Goal: Transaction & Acquisition: Purchase product/service

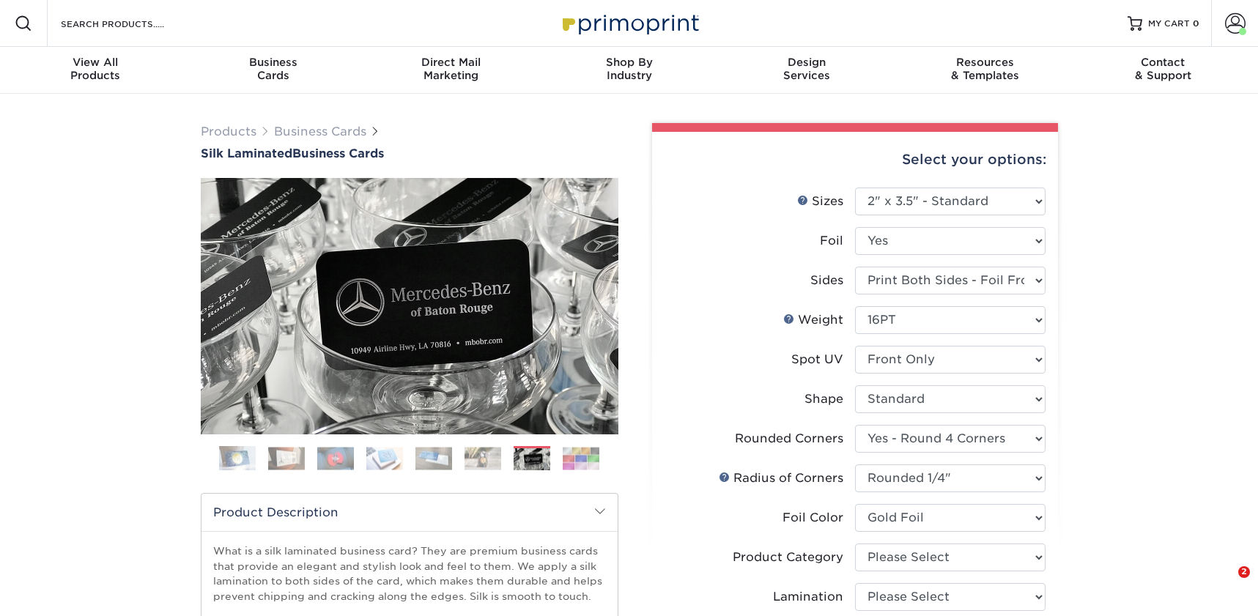
select select "2.00x3.50"
select select "7672df9e-0e0a-464d-8e1f-920c575e4da3"
select select "479fbfe7-6a0c-4895-8c9a-81739b7486c9"
select select "acffa4a5-22f9-4585-ba3f-0adaa54b8c85"
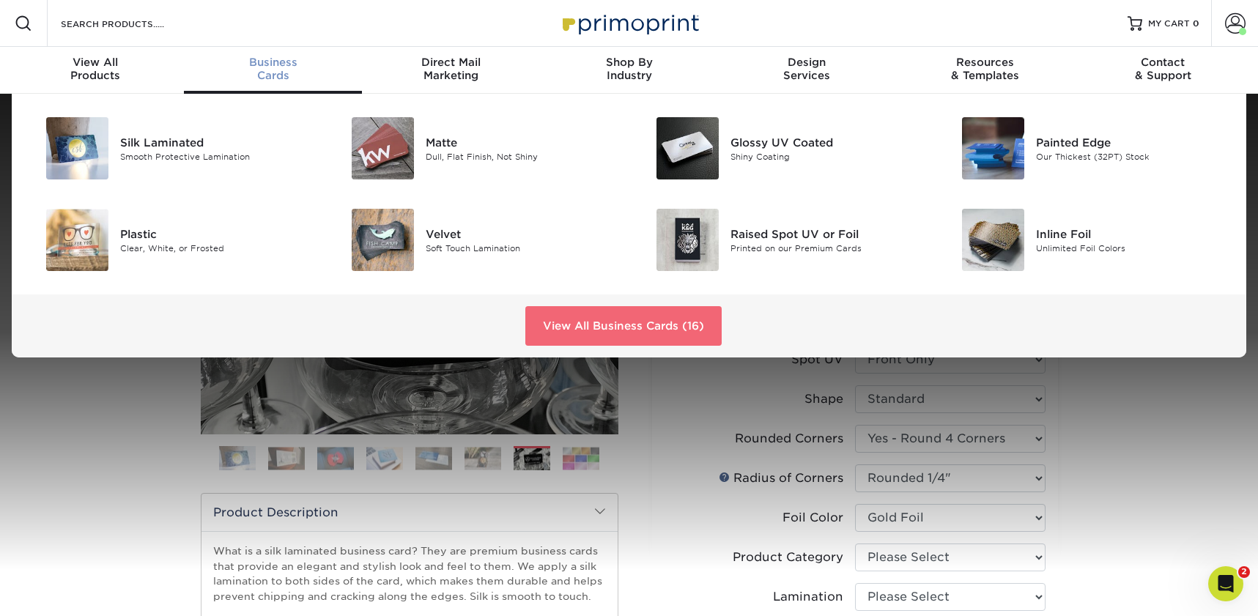
click at [603, 317] on link "View All Business Cards (16)" at bounding box center [623, 326] width 196 height 40
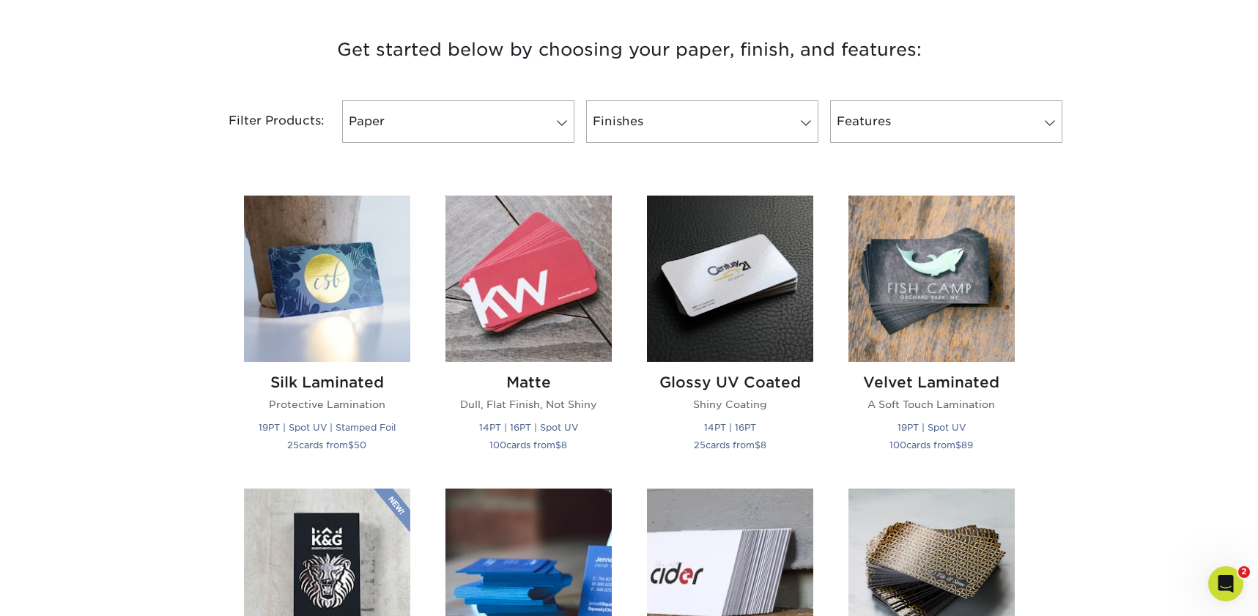
scroll to position [538, 0]
